Goal: Information Seeking & Learning: Learn about a topic

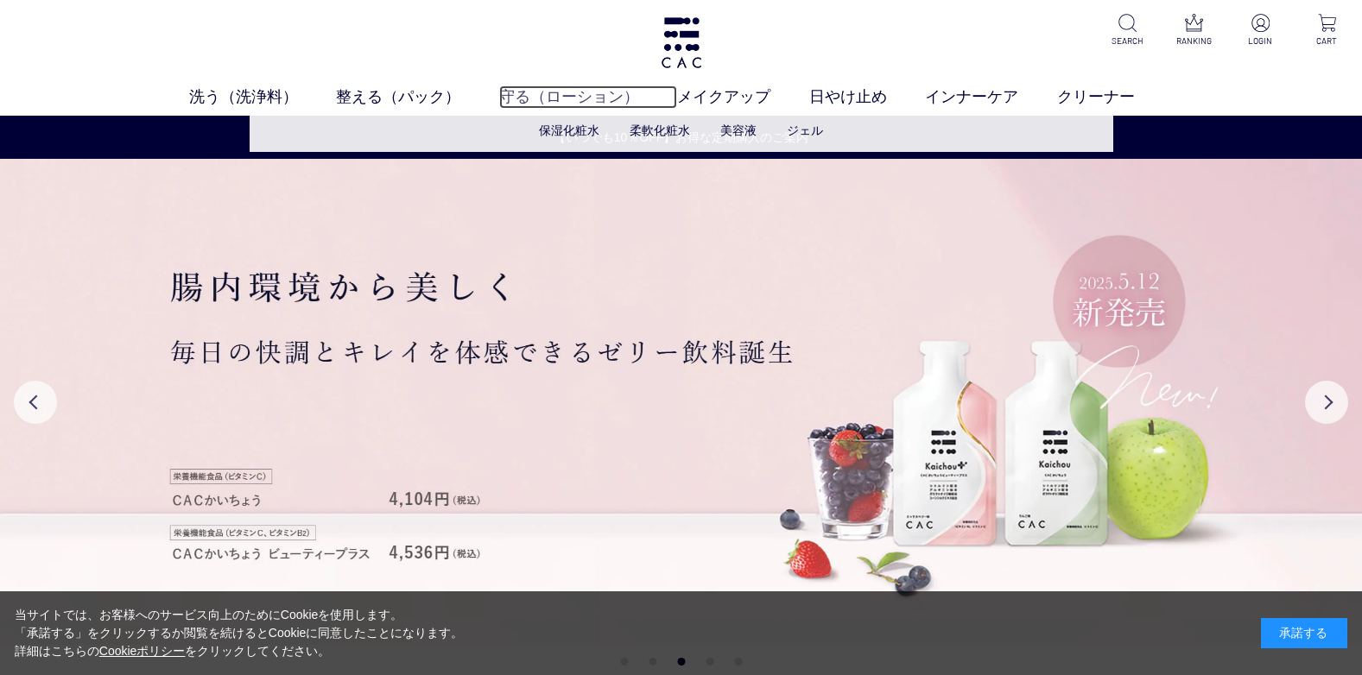
click at [503, 97] on link "守る（ローション）" at bounding box center [588, 96] width 179 height 23
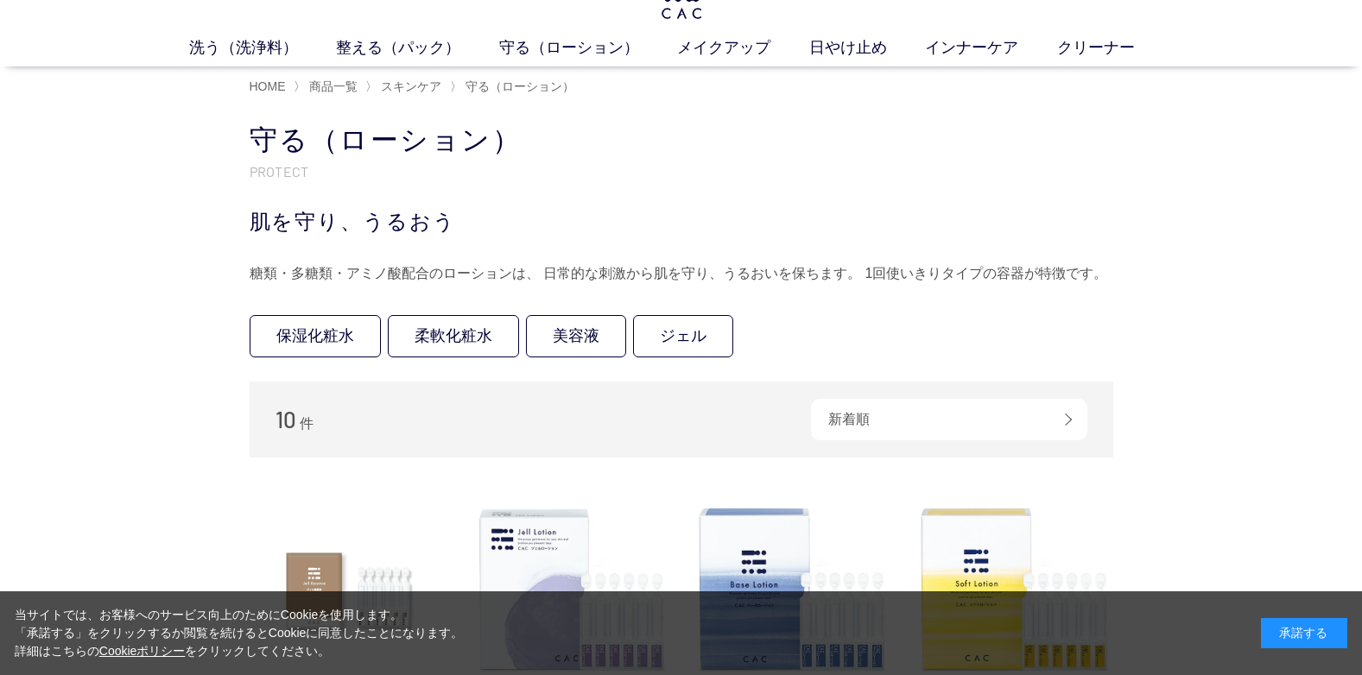
scroll to position [86, 0]
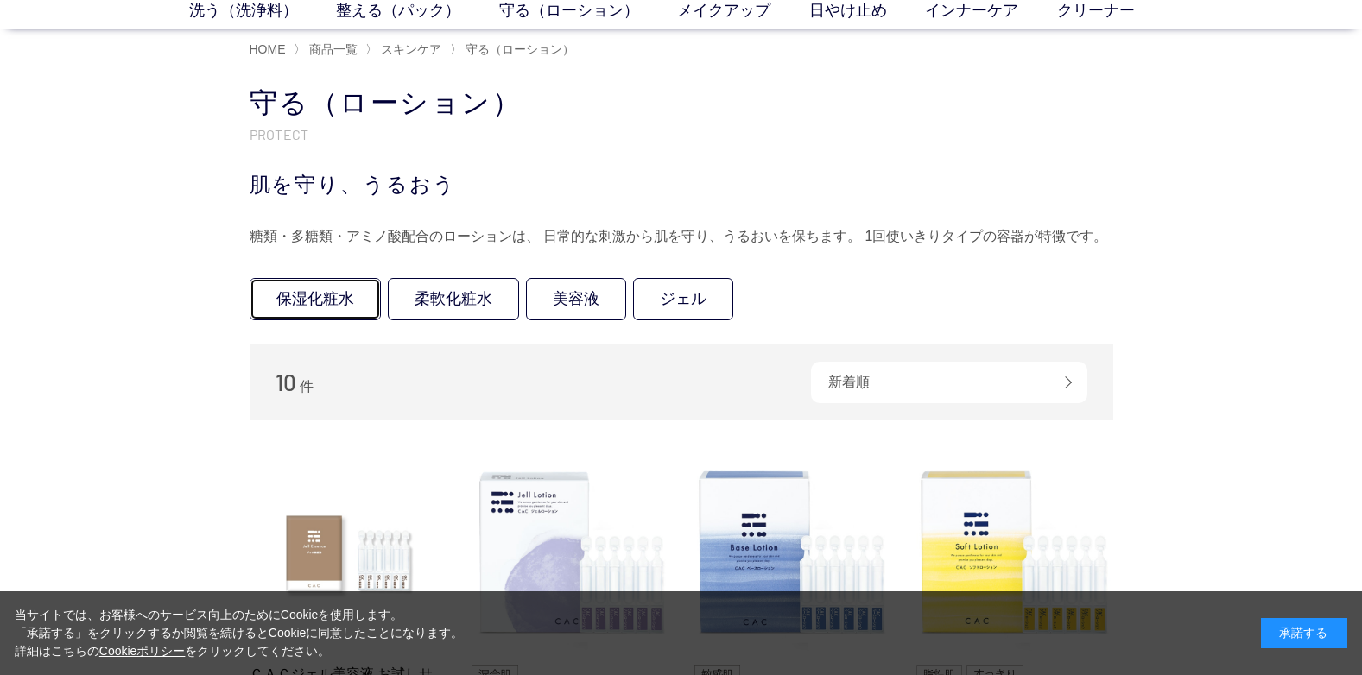
click at [307, 310] on link "保湿化粧水" at bounding box center [315, 299] width 131 height 42
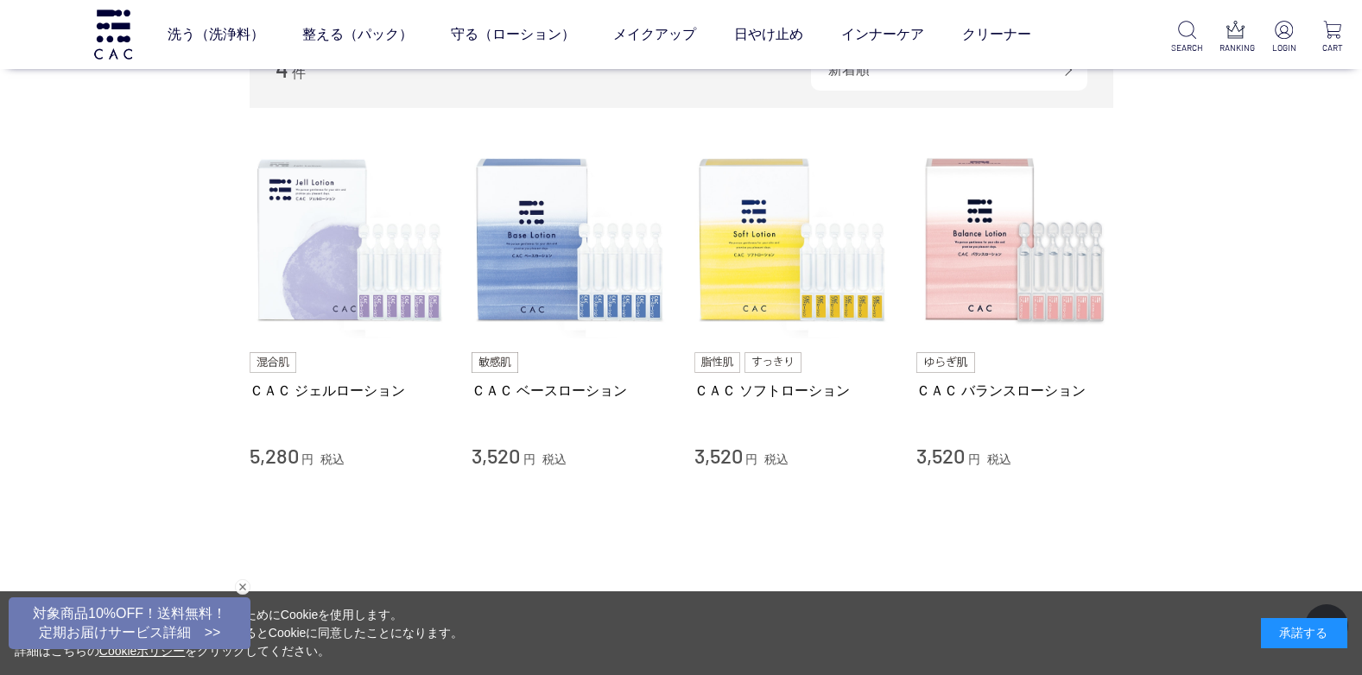
scroll to position [173, 0]
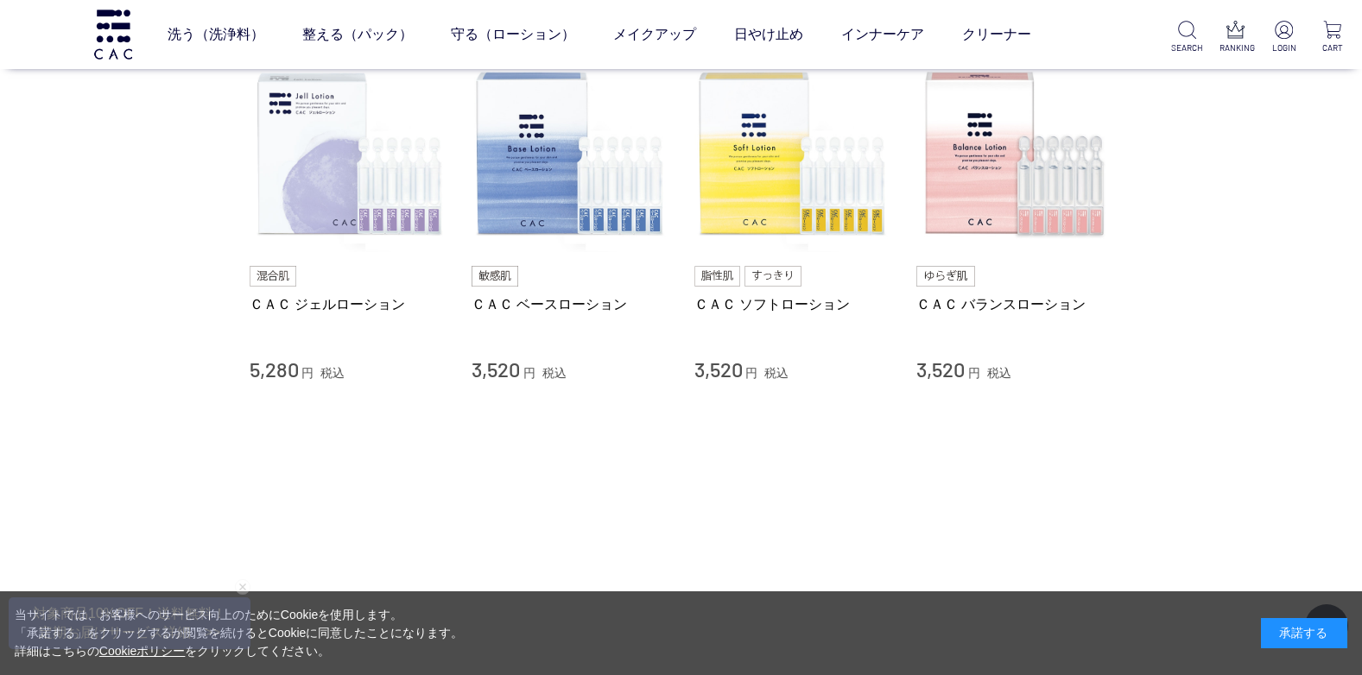
click at [963, 277] on img at bounding box center [945, 276] width 59 height 21
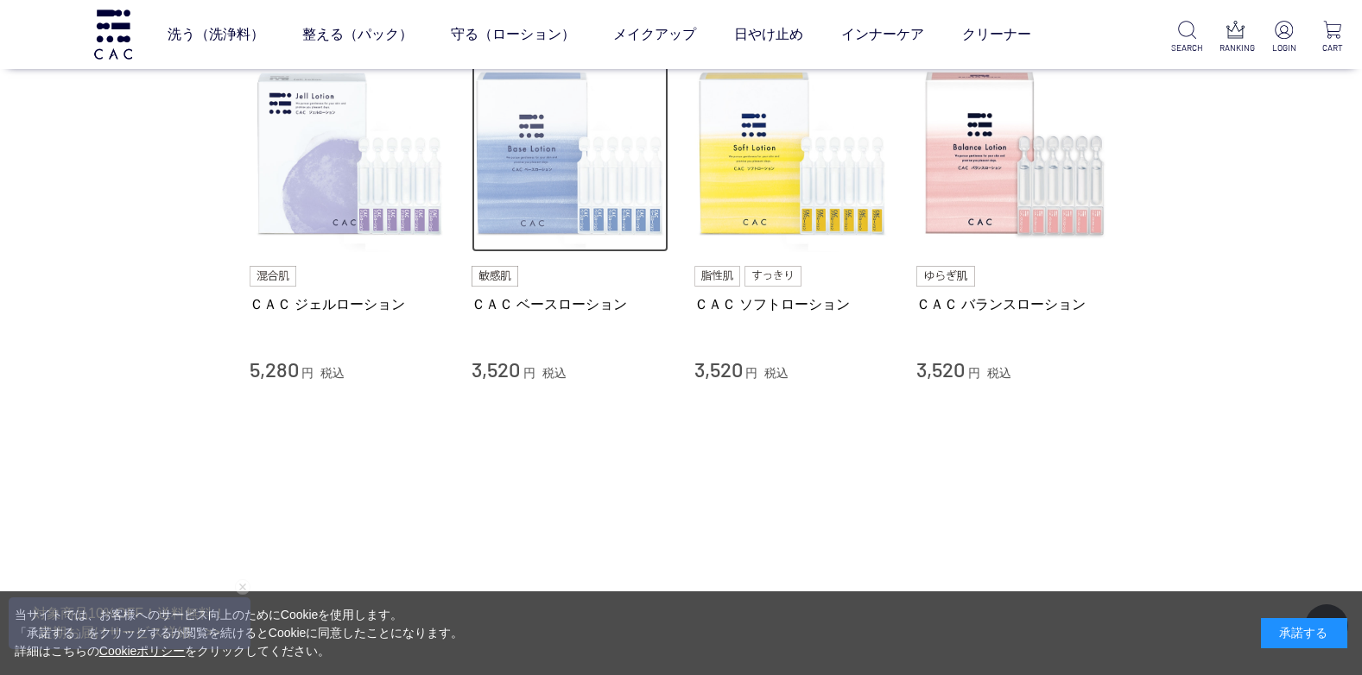
click at [561, 141] on img at bounding box center [569, 154] width 197 height 197
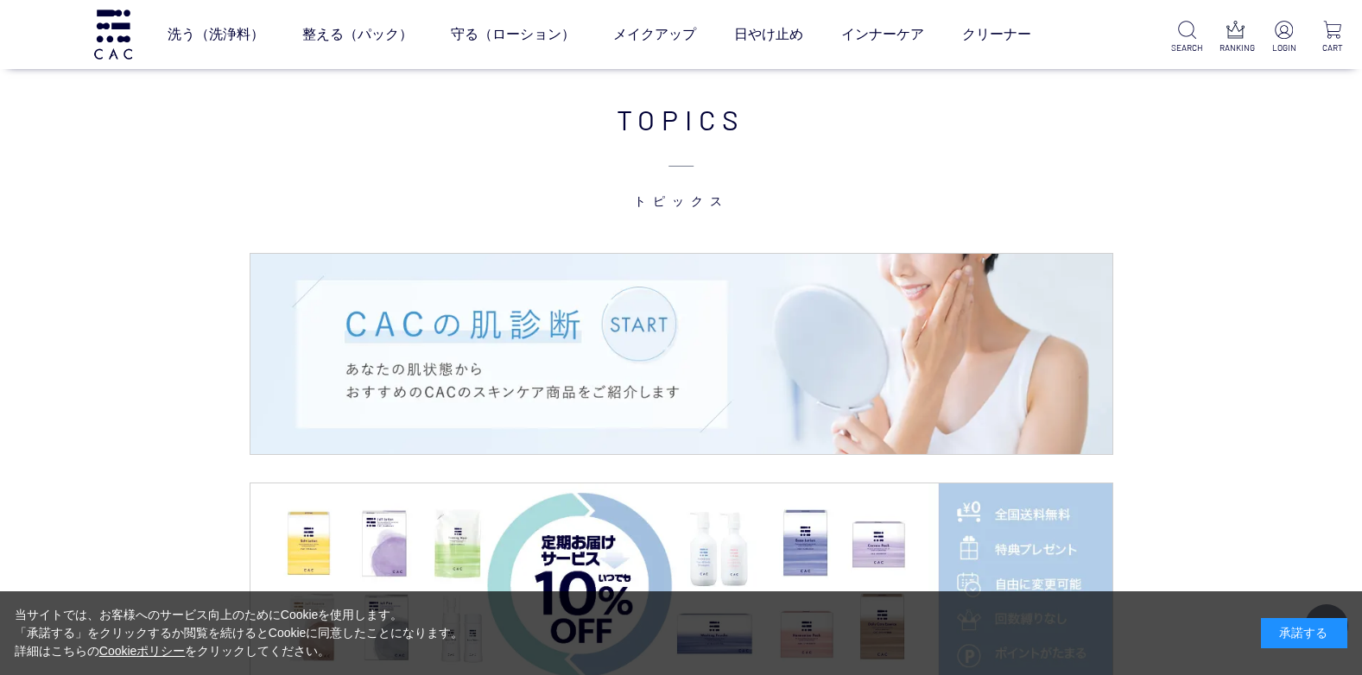
scroll to position [2418, 0]
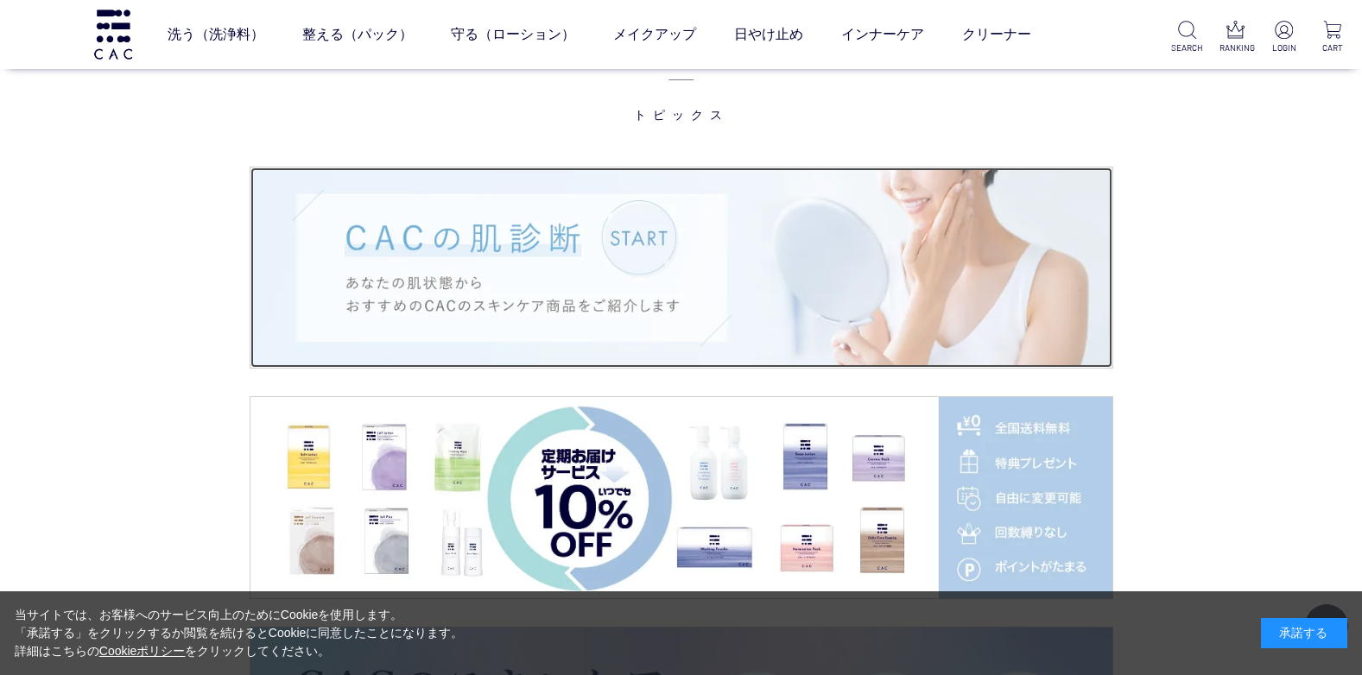
click at [625, 259] on img at bounding box center [681, 268] width 862 height 201
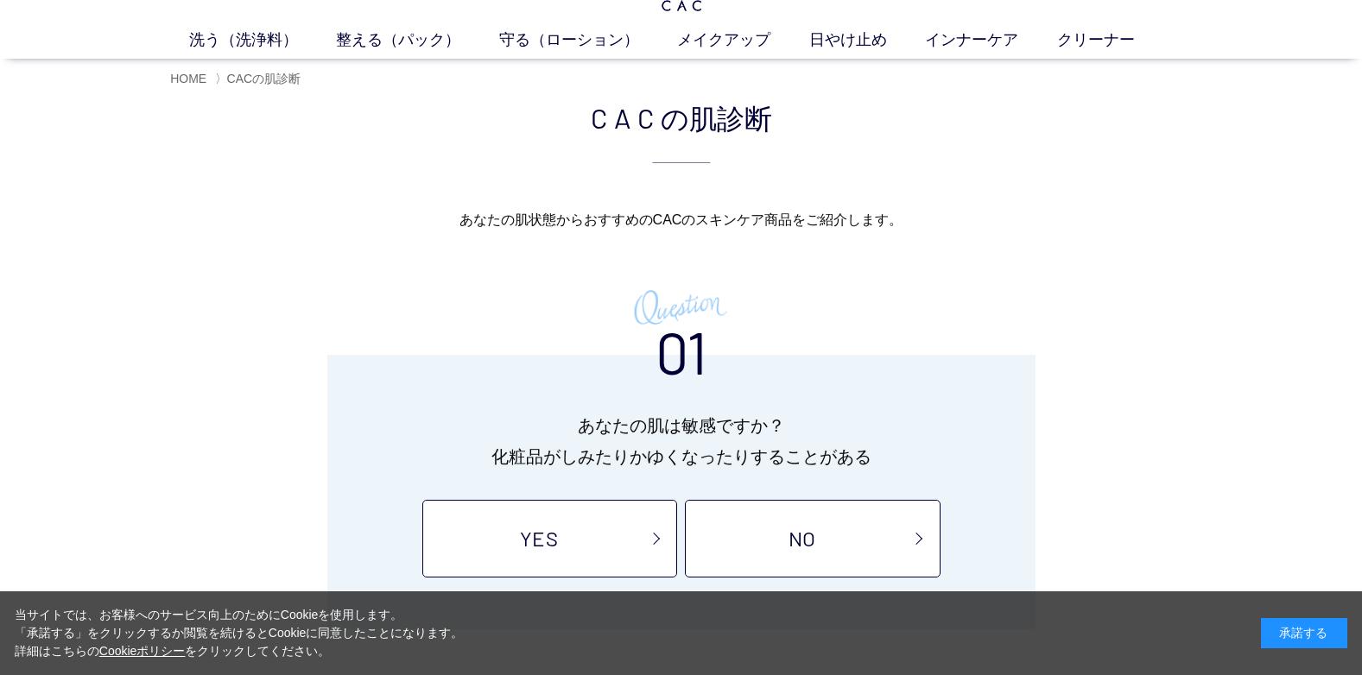
scroll to position [86, 0]
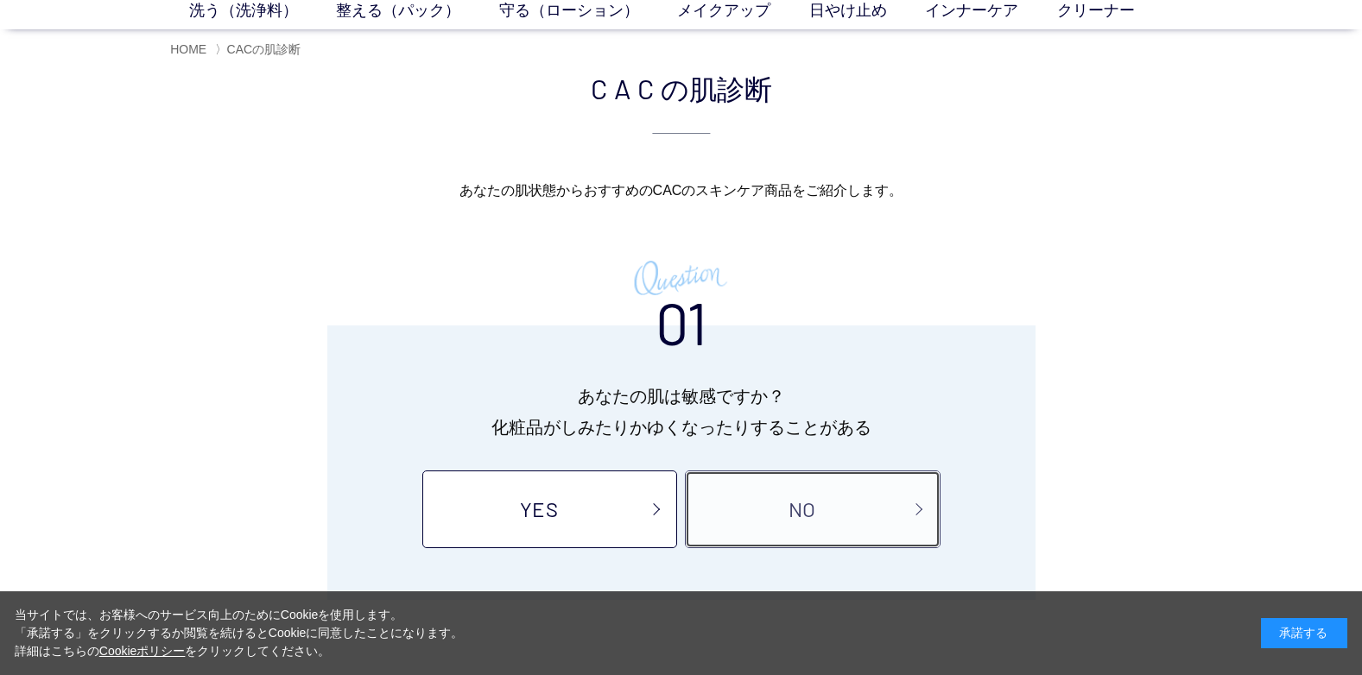
click at [696, 482] on link "NO" at bounding box center [812, 510] width 255 height 78
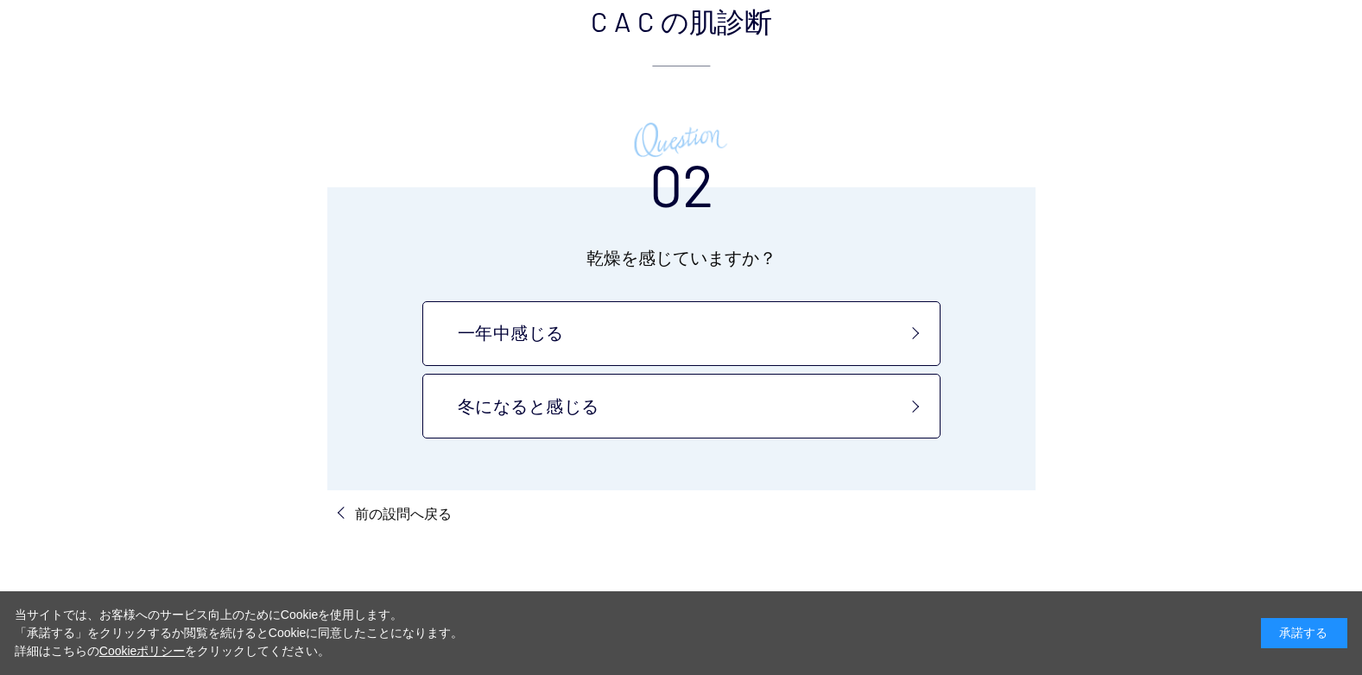
scroll to position [173, 0]
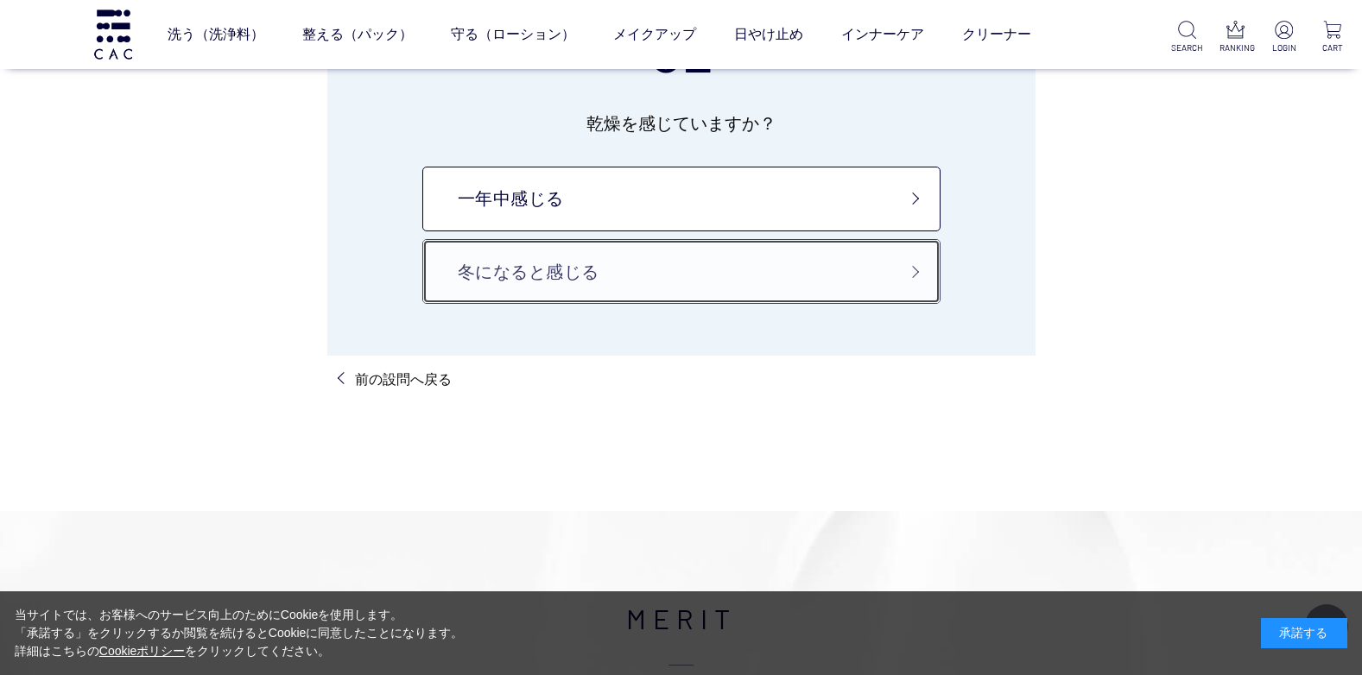
click at [718, 279] on link "冬になると感じる" at bounding box center [681, 271] width 518 height 65
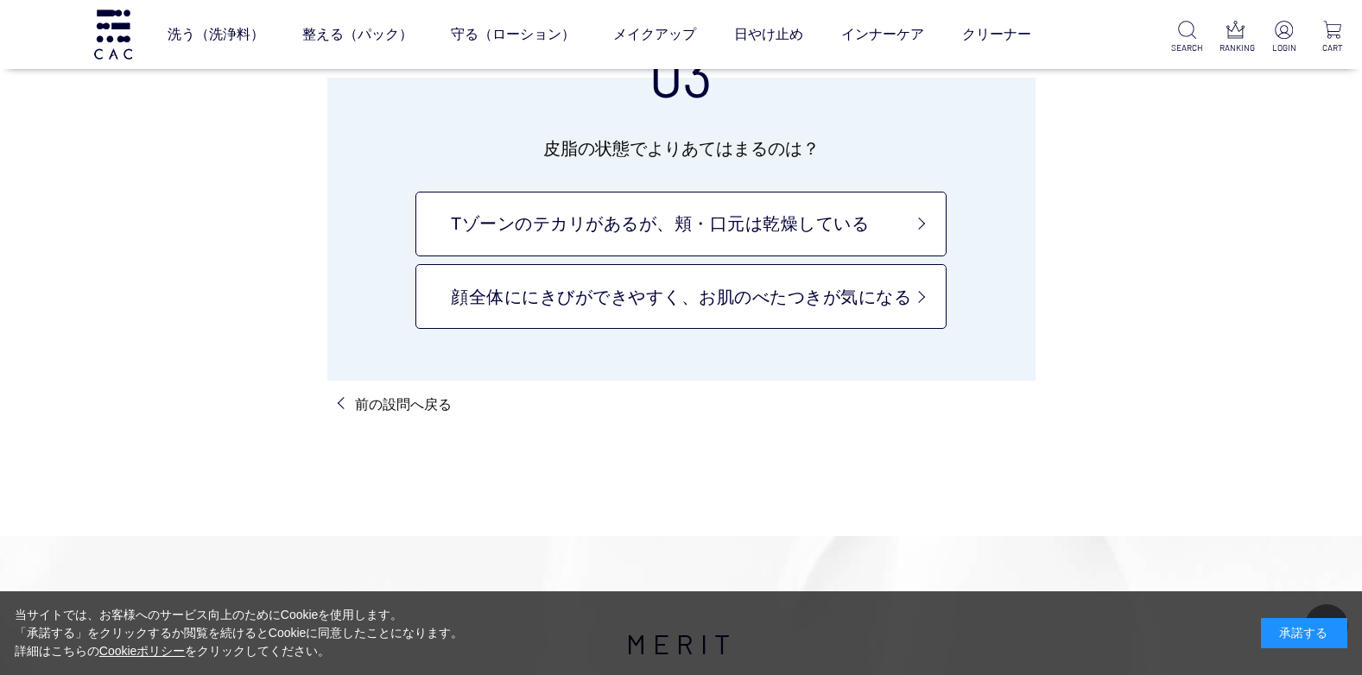
scroll to position [173, 0]
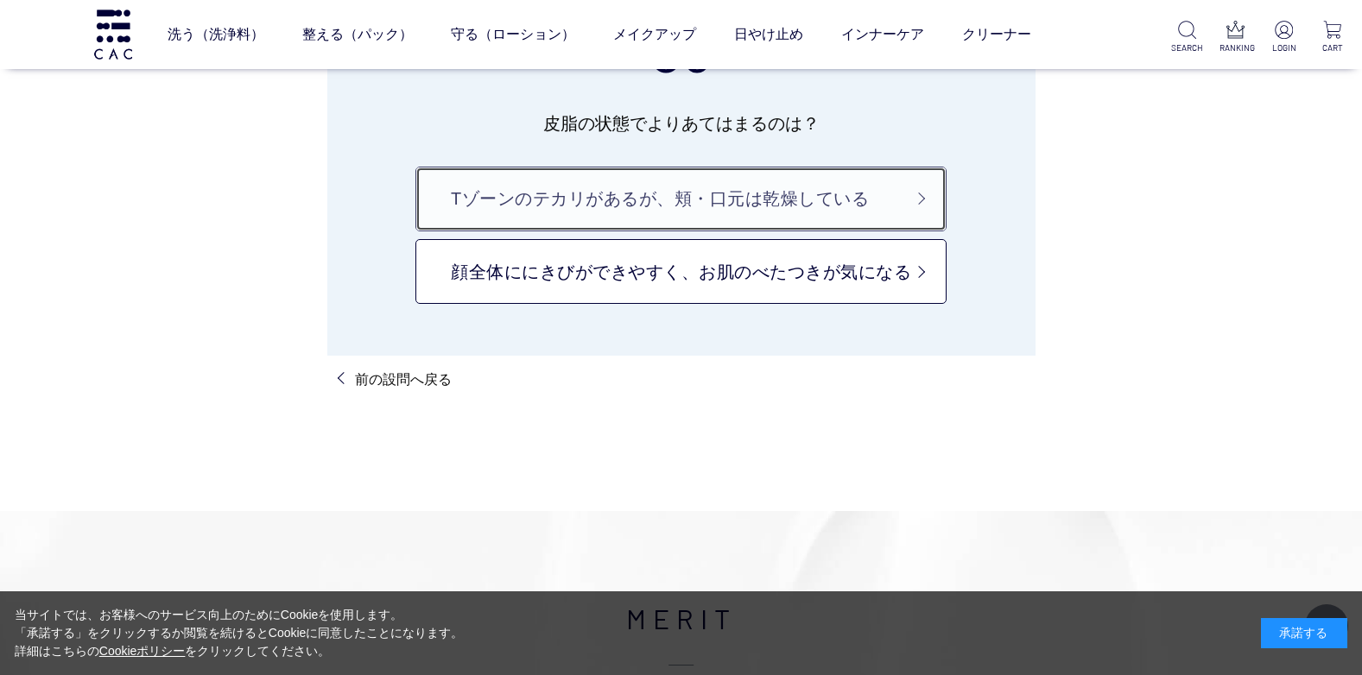
click at [774, 211] on link "Tゾーンのテカリがあるが、頬・口元は乾燥している" at bounding box center [680, 199] width 531 height 65
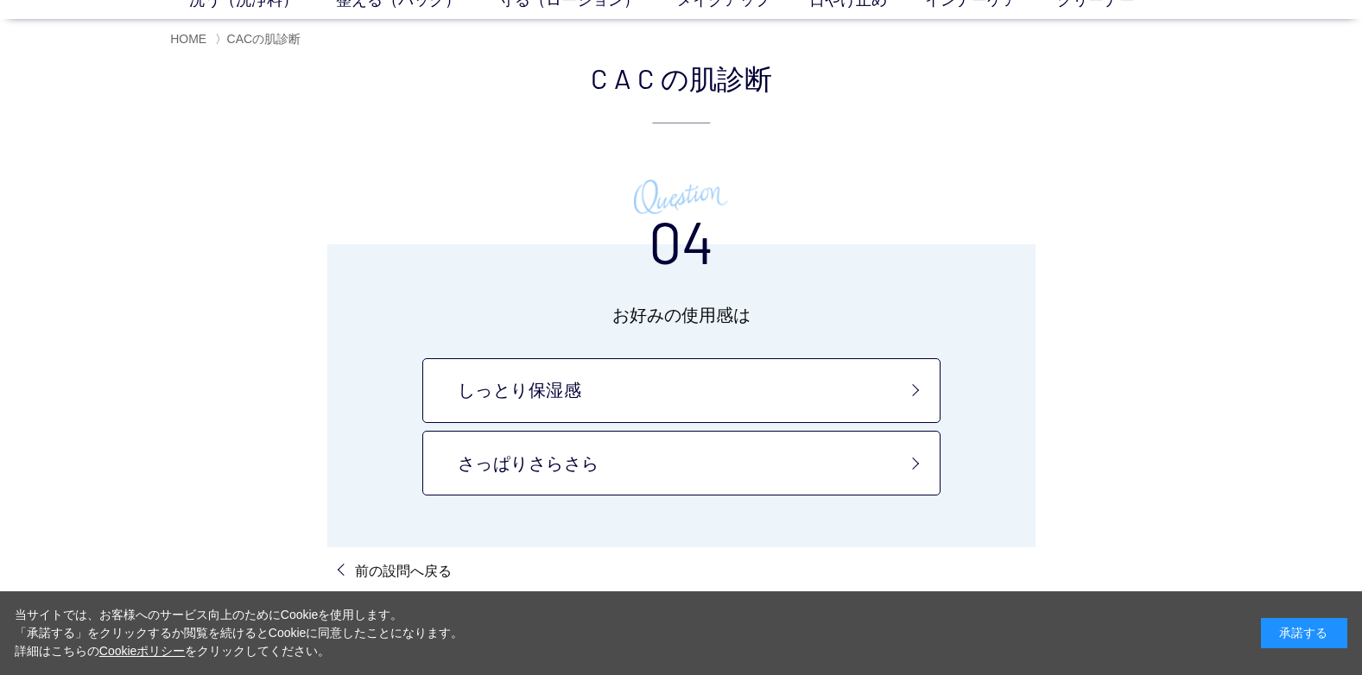
scroll to position [259, 0]
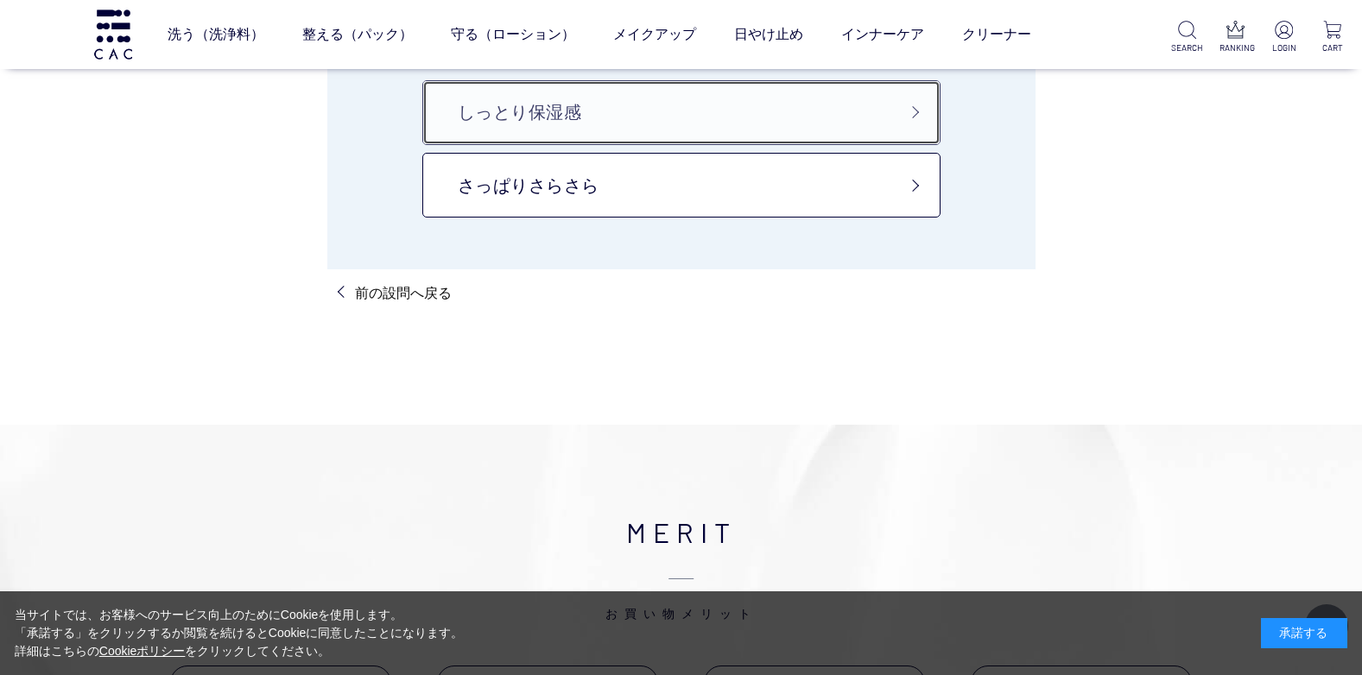
click at [812, 132] on link "しっとり保湿感" at bounding box center [681, 112] width 518 height 65
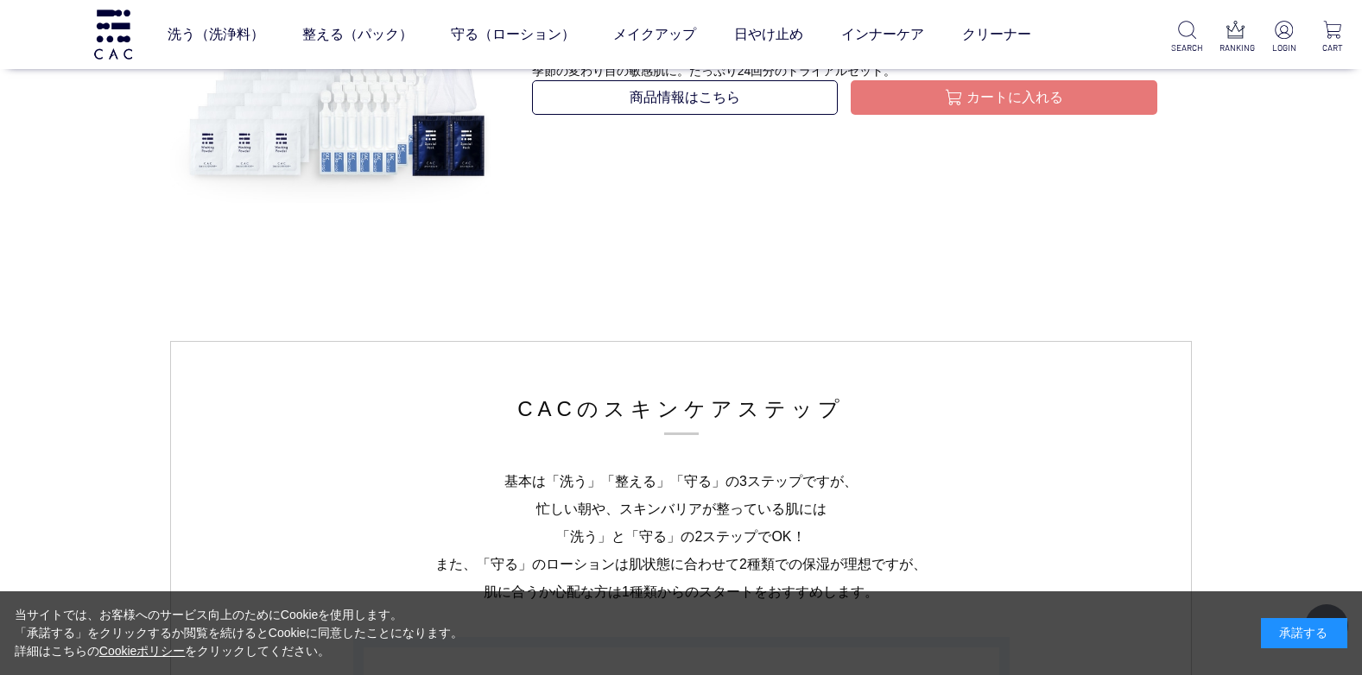
scroll to position [3108, 0]
